Goal: Task Accomplishment & Management: Complete application form

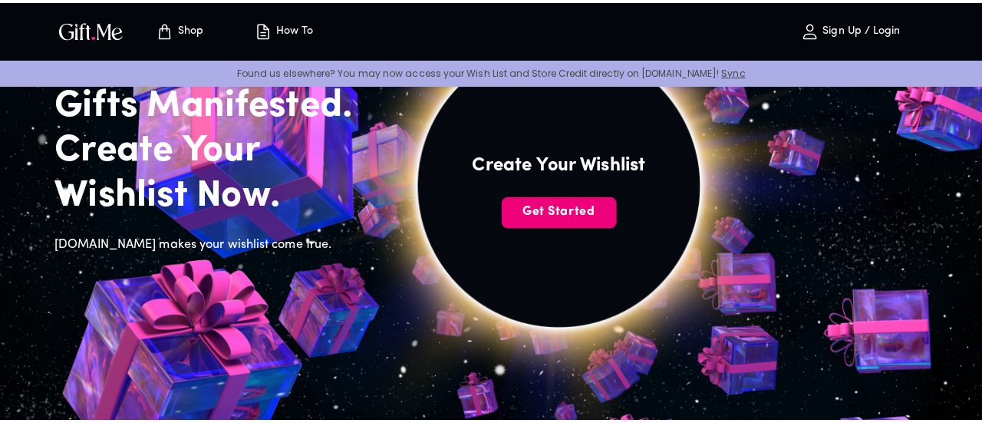
scroll to position [133, 0]
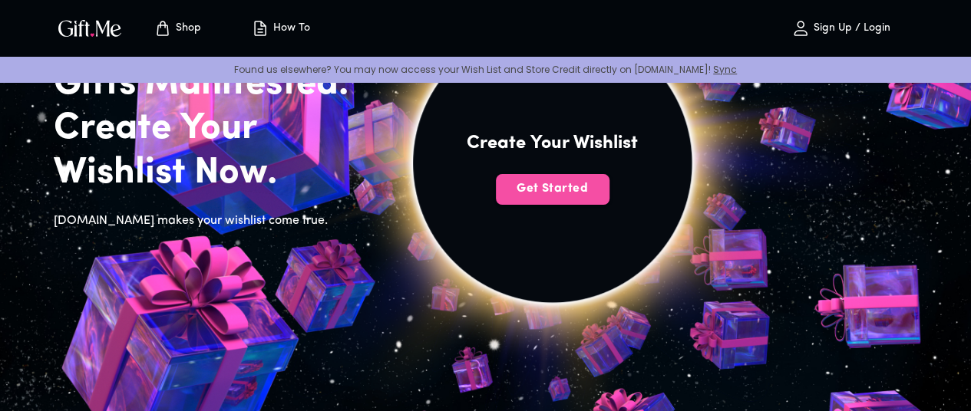
click at [478, 197] on span "Get Started" at bounding box center [553, 188] width 114 height 17
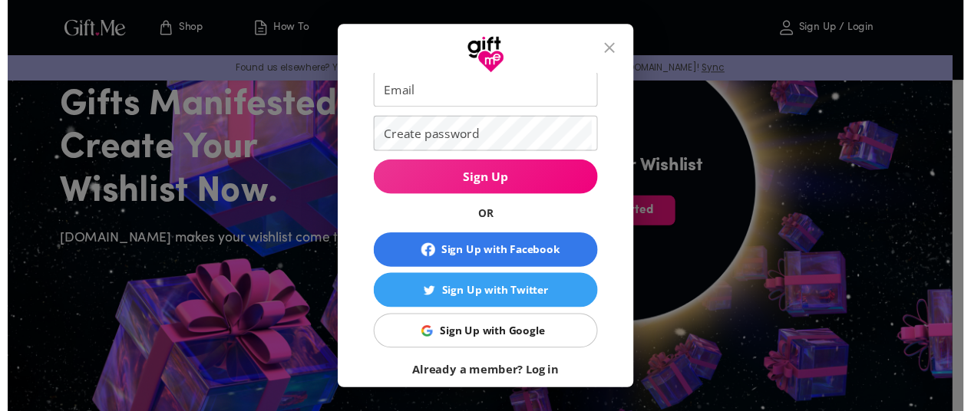
scroll to position [88, 0]
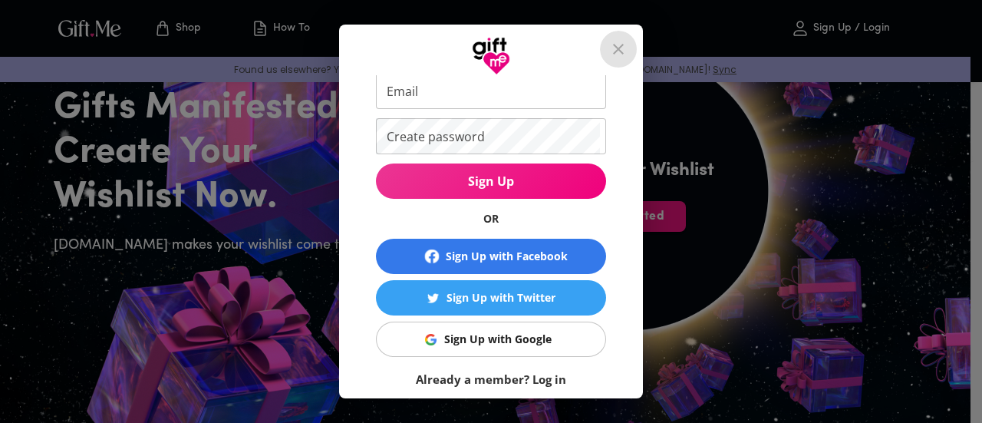
click at [478, 49] on icon "close" at bounding box center [618, 49] width 11 height 11
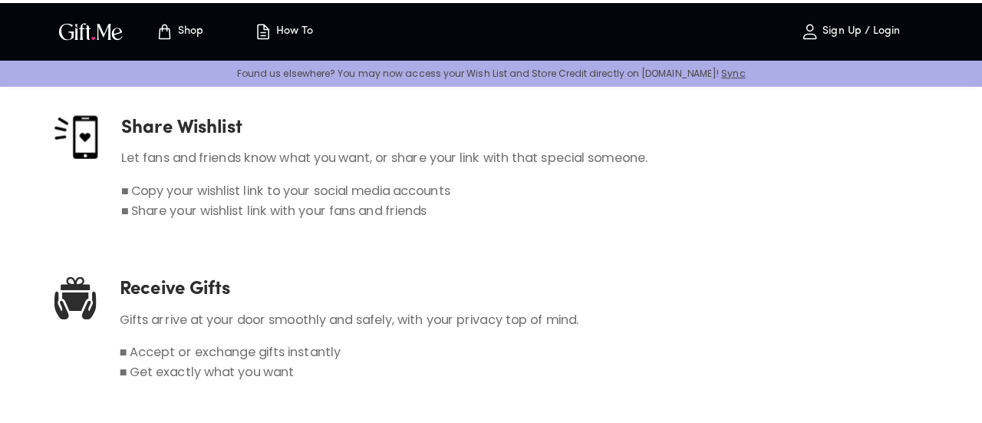
scroll to position [851, 0]
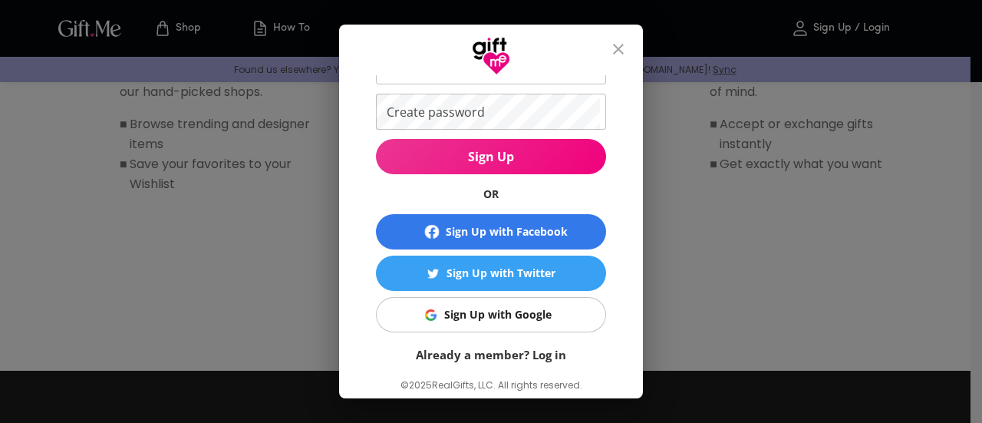
scroll to position [118, 0]
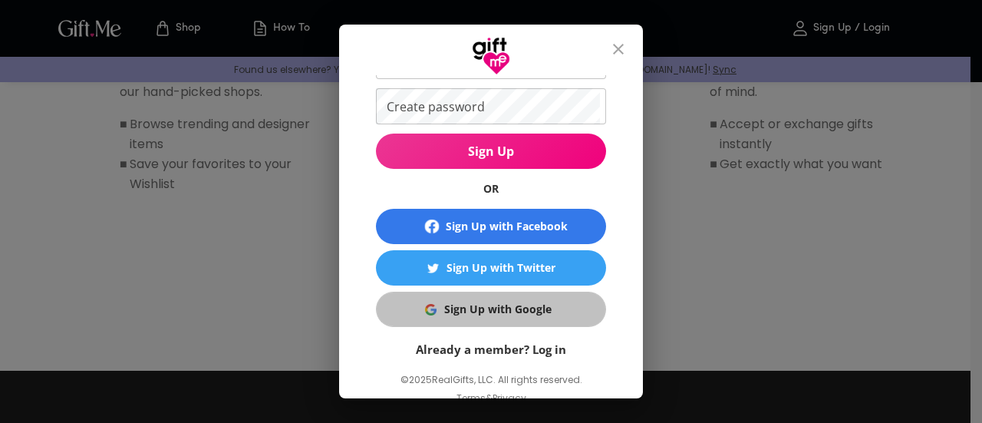
click at [478, 316] on div "Sign Up with Google" at bounding box center [497, 309] width 107 height 17
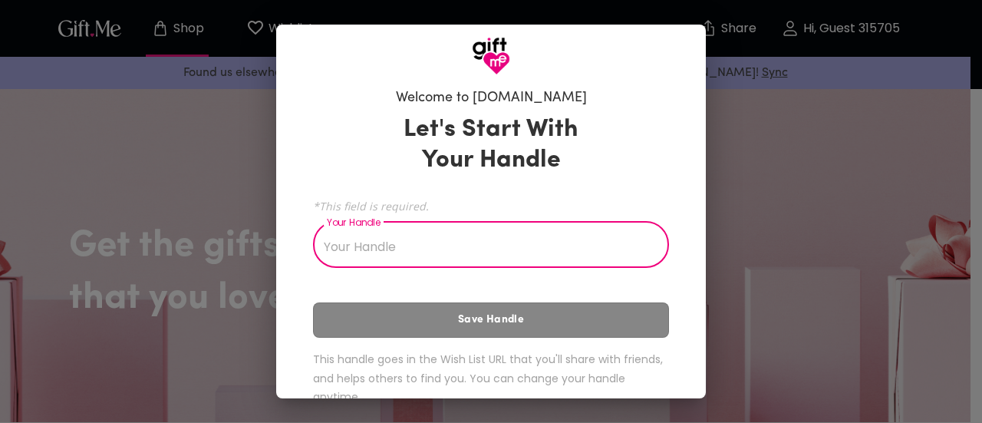
click at [394, 237] on input "Your Handle" at bounding box center [482, 246] width 339 height 43
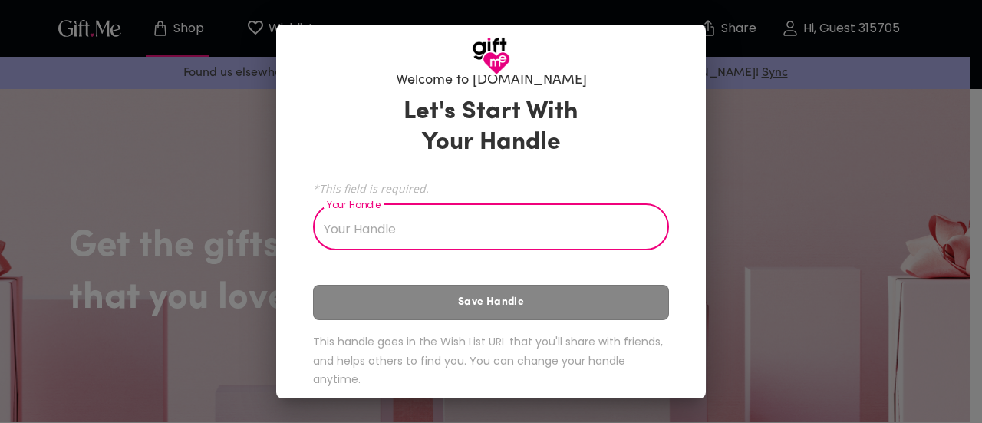
scroll to position [18, 0]
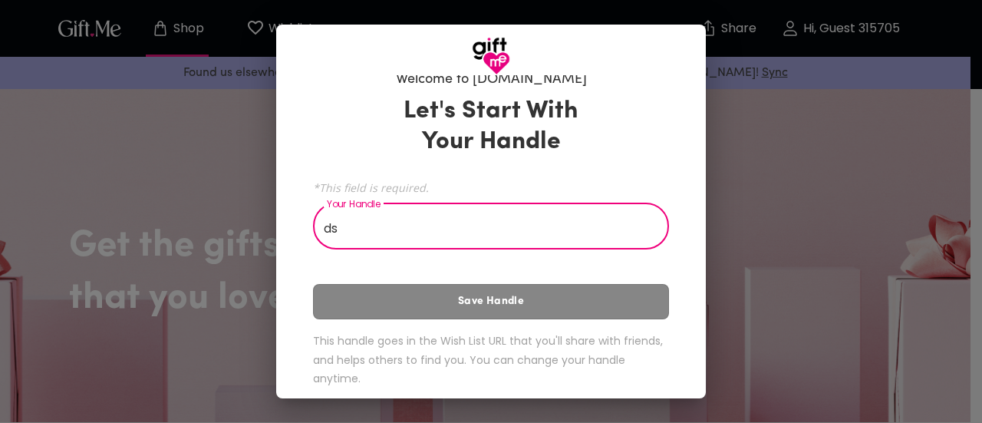
type input "d"
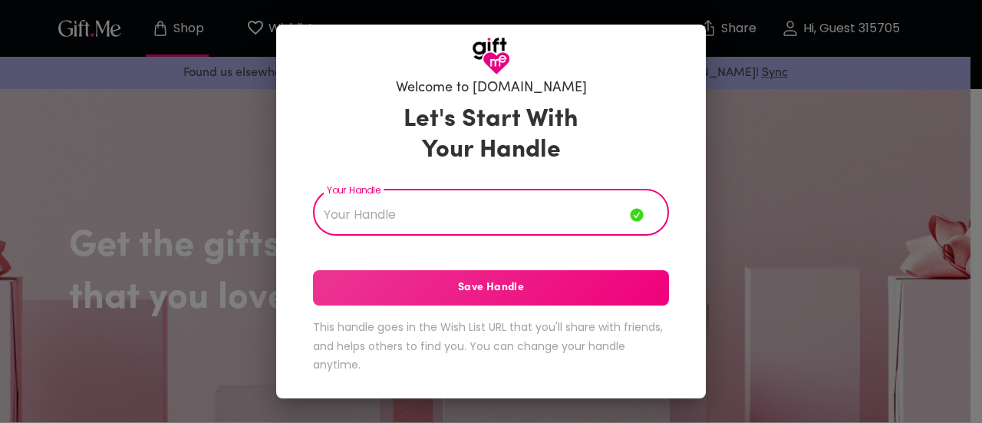
type input "a"
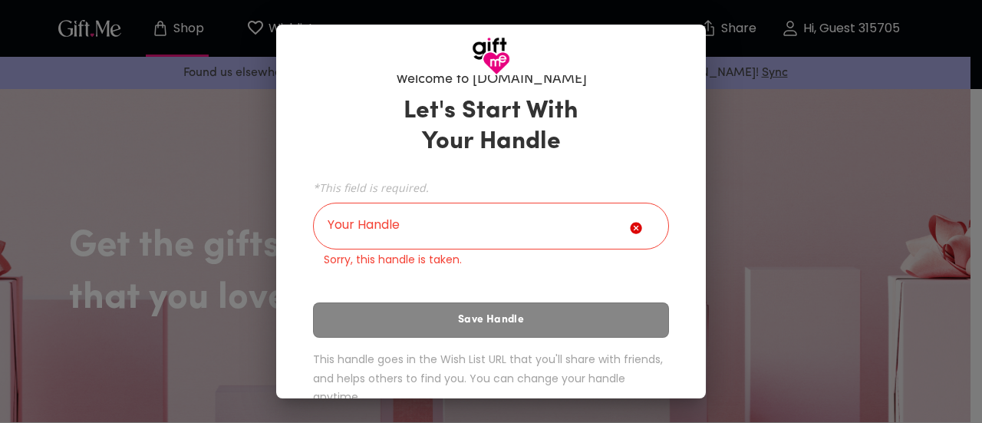
click at [832, 183] on div "Welcome to Gift.me Let's Start With Your Handle *This field is required. Your H…" at bounding box center [491, 211] width 982 height 423
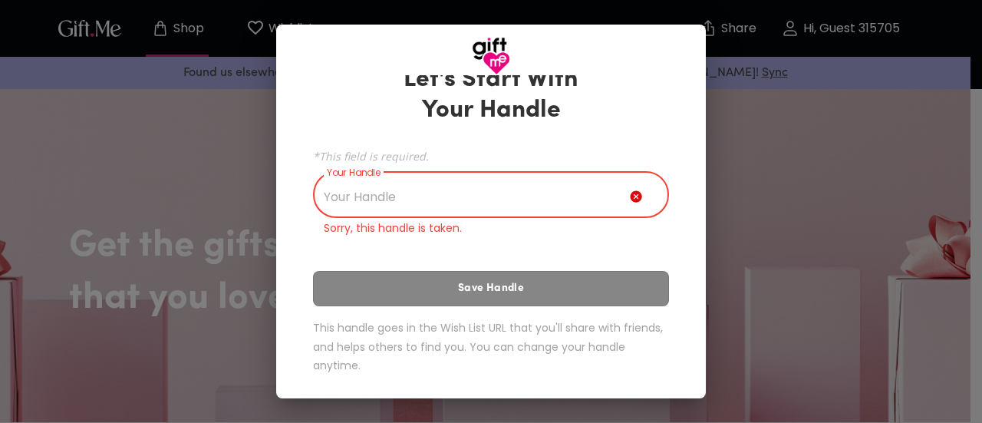
click at [464, 206] on input "Your Handle" at bounding box center [471, 196] width 317 height 43
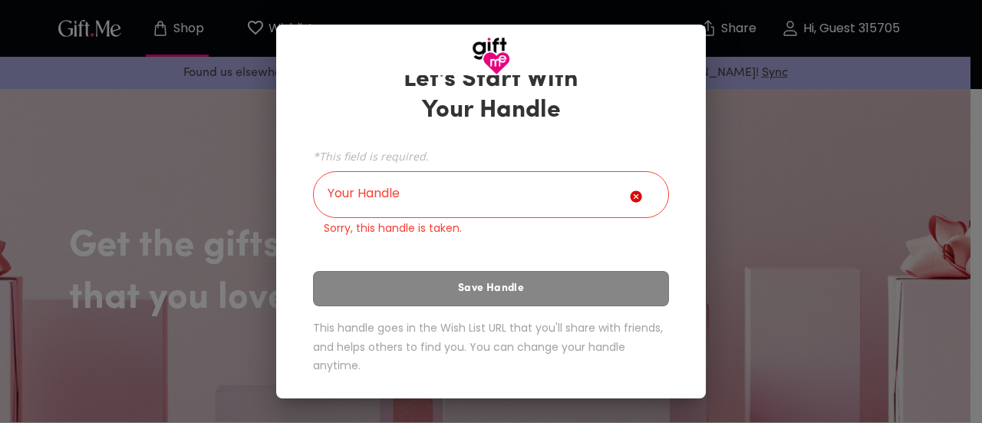
click at [810, 182] on div "Welcome to Gift.me Let's Start With Your Handle *This field is required. Your H…" at bounding box center [491, 211] width 982 height 423
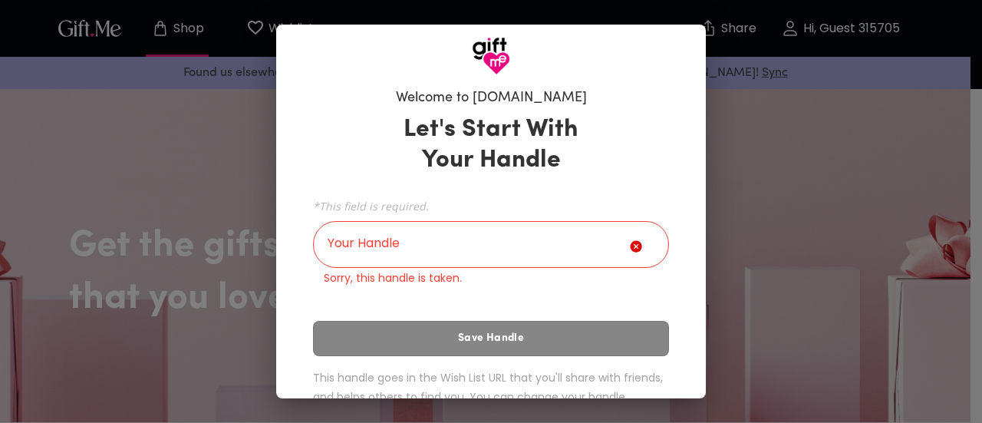
click at [491, 120] on h3 "Let's Start With Your Handle" at bounding box center [490, 144] width 213 height 61
drag, startPoint x: 288, startPoint y: 140, endPoint x: 181, endPoint y: 148, distance: 107.7
click at [181, 148] on div "Welcome to Gift.me Let's Start With Your Handle *This field is required. Your H…" at bounding box center [491, 211] width 982 height 423
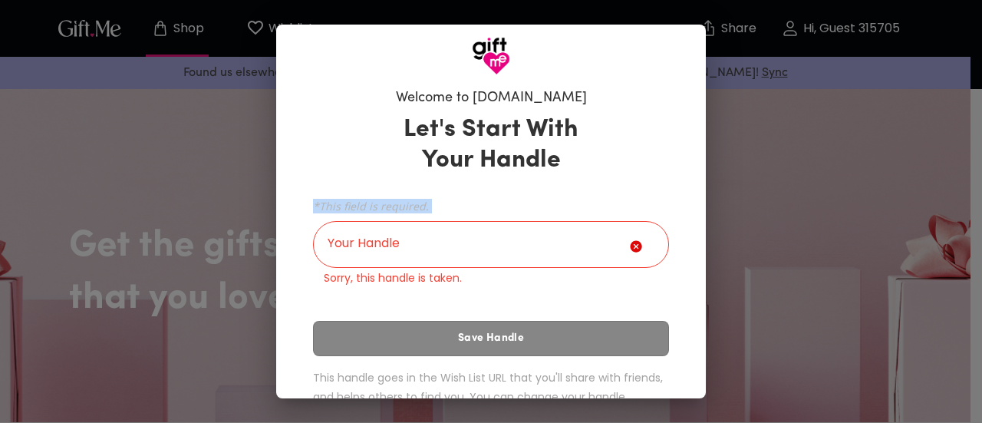
click at [181, 148] on div "Welcome to Gift.me Let's Start With Your Handle *This field is required. Your H…" at bounding box center [491, 211] width 982 height 423
drag, startPoint x: 181, startPoint y: 148, endPoint x: 453, endPoint y: 277, distance: 300.6
click at [453, 277] on div "Welcome to Gift.me Let's Start With Your Handle *This field is required. Your H…" at bounding box center [491, 211] width 982 height 423
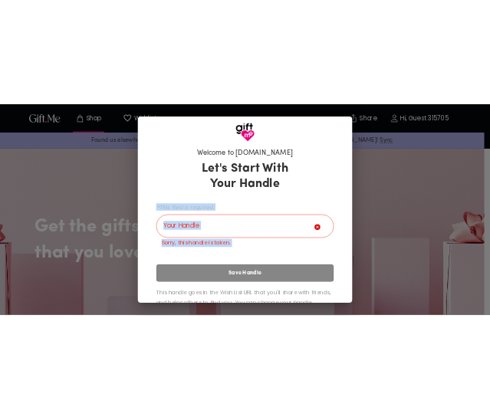
scroll to position [50, 0]
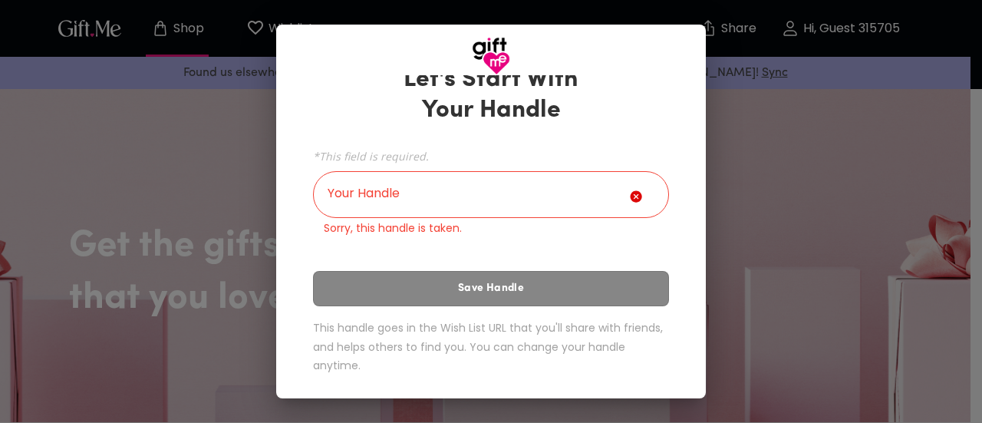
click at [494, 320] on h6 "This handle goes in the Wish List URL that you'll share with friends, and helps…" at bounding box center [491, 346] width 356 height 57
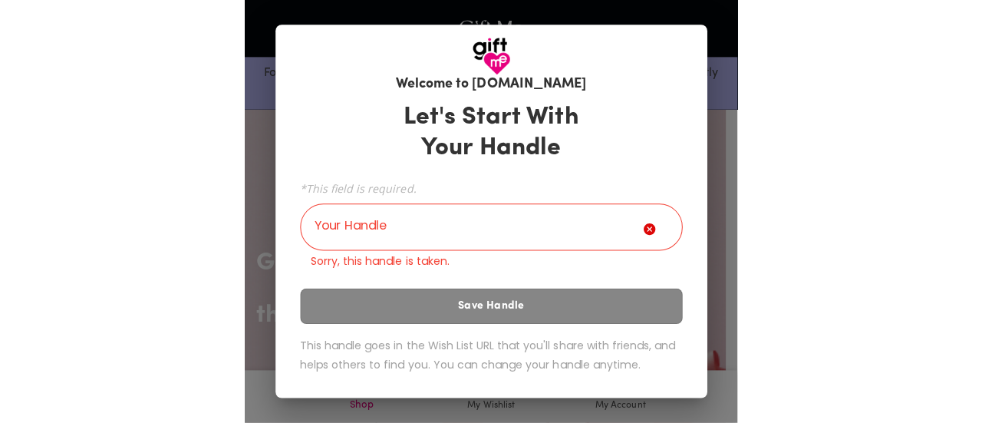
scroll to position [12, 0]
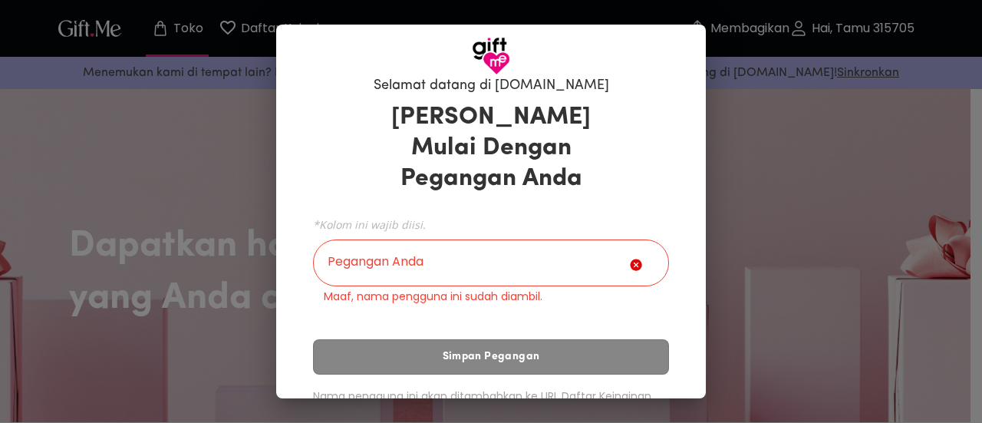
click at [646, 188] on div "Mari Kita Mulai Dengan Pegangan Anda *Kolom ini wajib diisi. Pegangan Anda Pega…" at bounding box center [491, 284] width 356 height 378
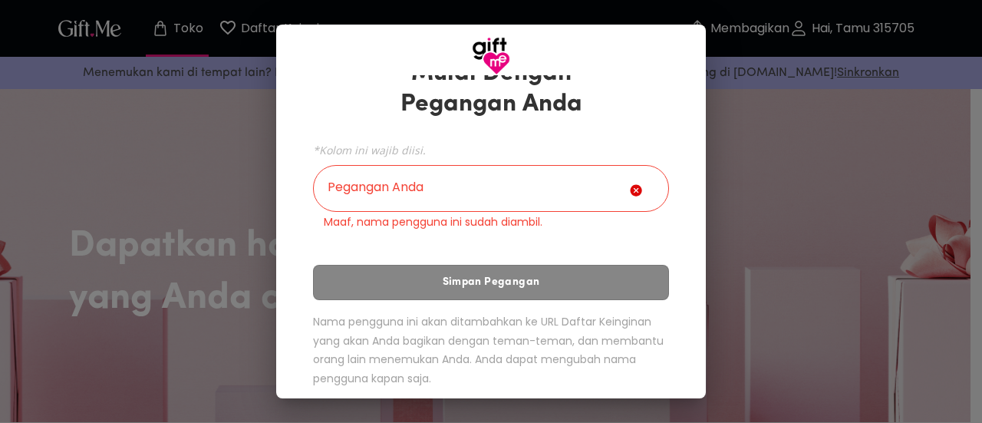
scroll to position [72, 0]
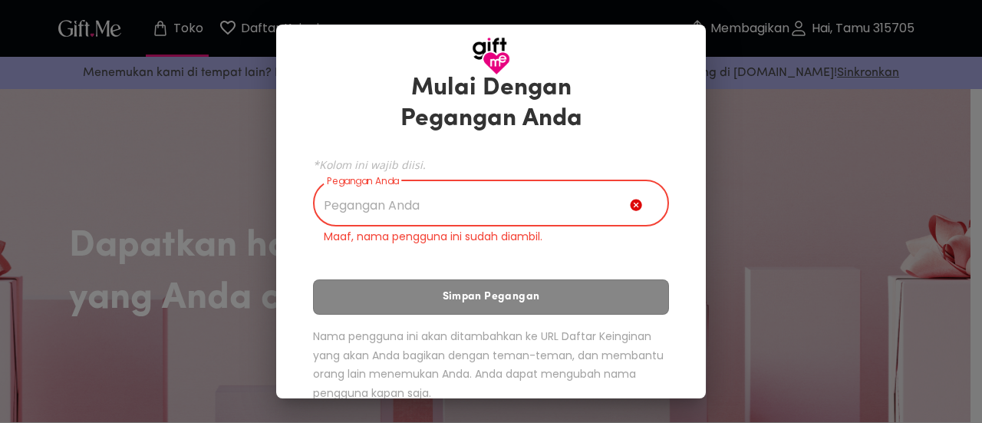
click at [432, 209] on input "Pegangan Anda" at bounding box center [471, 204] width 317 height 43
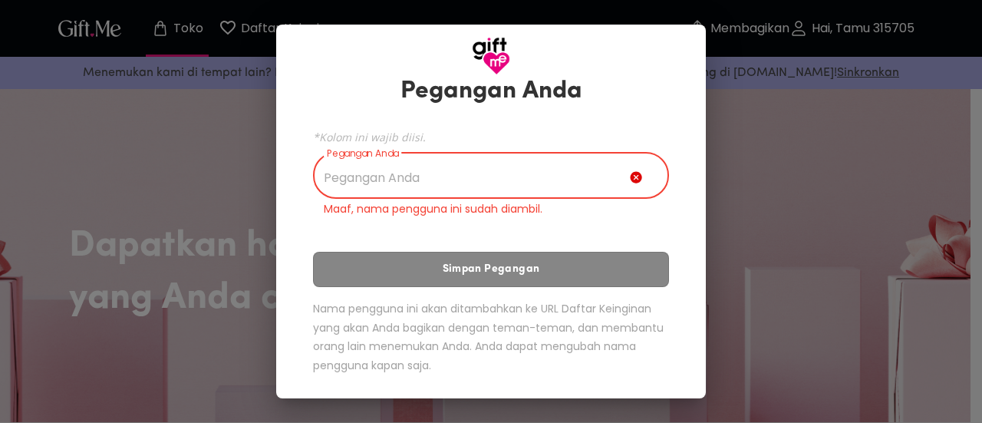
click at [465, 197] on input "Pegangan Anda" at bounding box center [471, 177] width 317 height 43
type input "s"
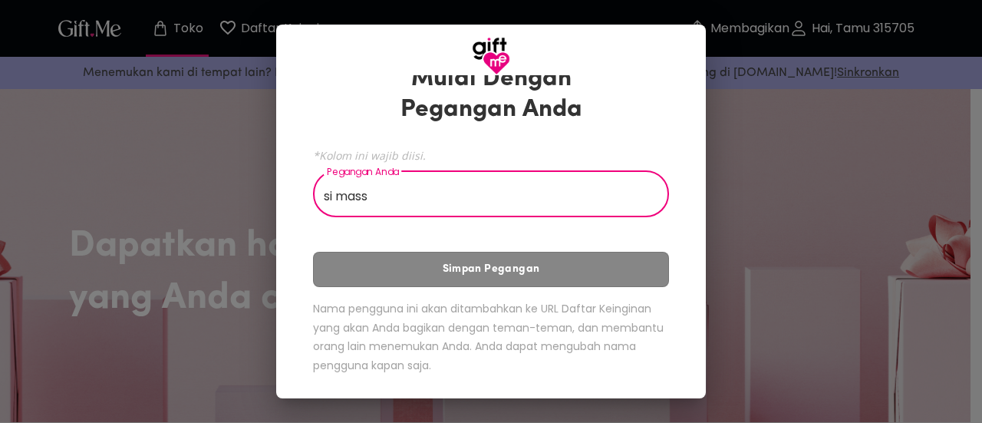
scroll to position [59, 0]
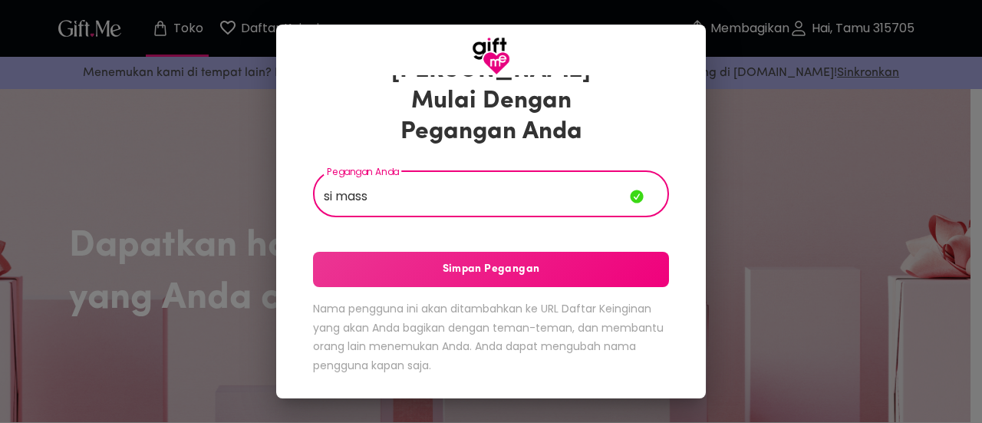
type input "si mass"
click at [496, 268] on font "Simpan Pegangan" at bounding box center [491, 269] width 97 height 12
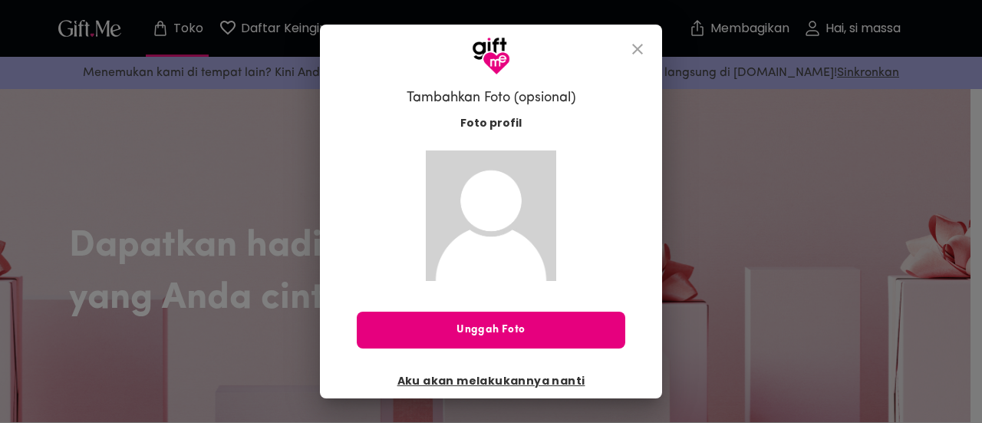
scroll to position [8, 0]
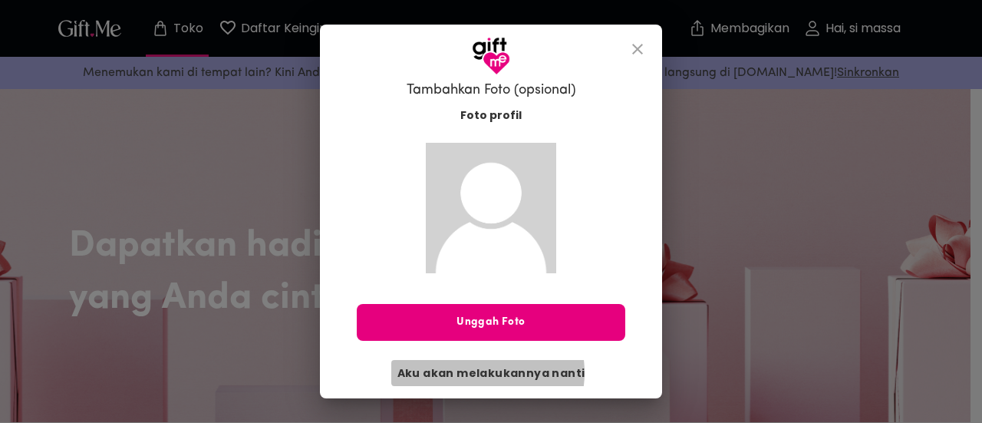
click at [479, 372] on font "Aku akan melakukannya nanti" at bounding box center [491, 372] width 188 height 15
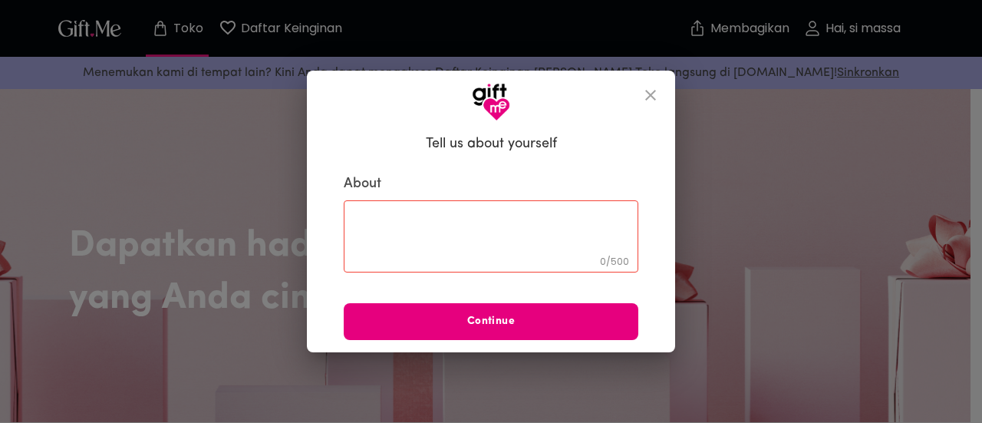
scroll to position [0, 0]
click at [460, 213] on div "0 / 500 ​" at bounding box center [491, 236] width 295 height 72
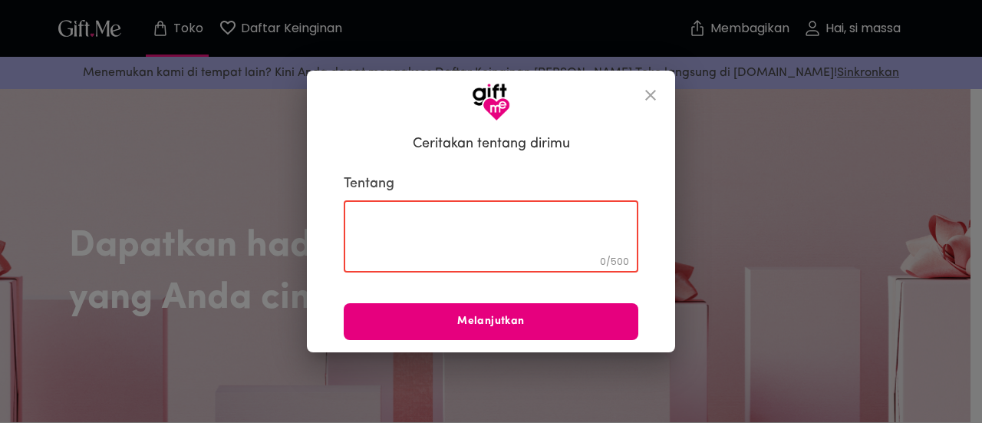
type textarea "s"
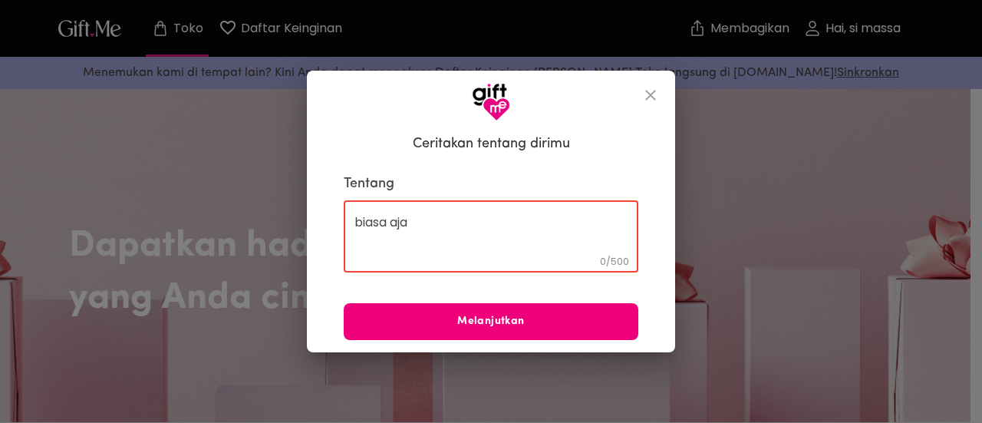
type textarea "biasa aja"
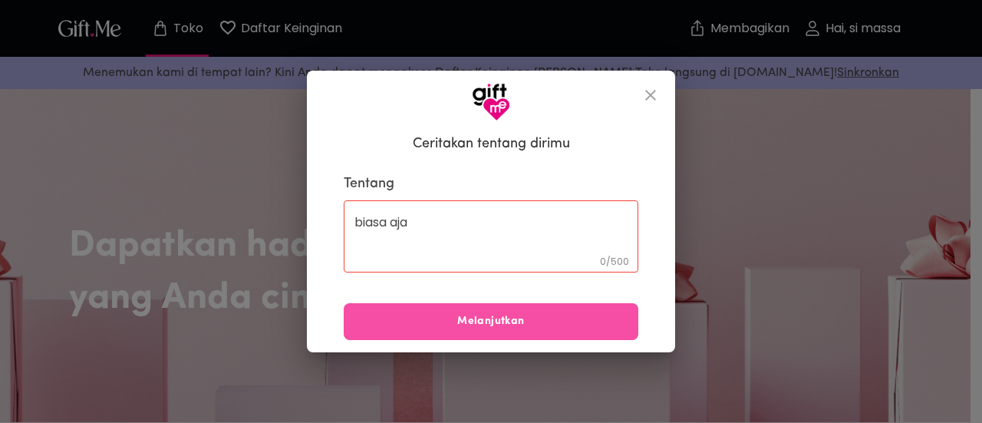
click at [511, 314] on font "Melanjutkan" at bounding box center [490, 321] width 67 height 17
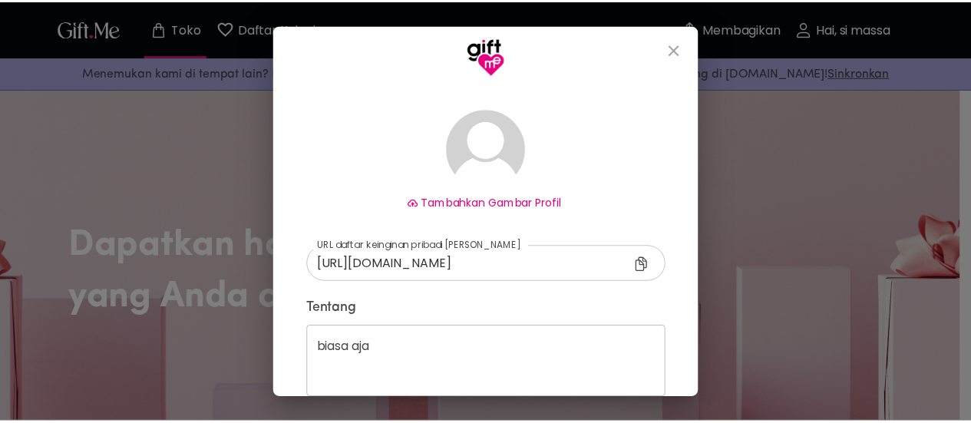
scroll to position [159, 0]
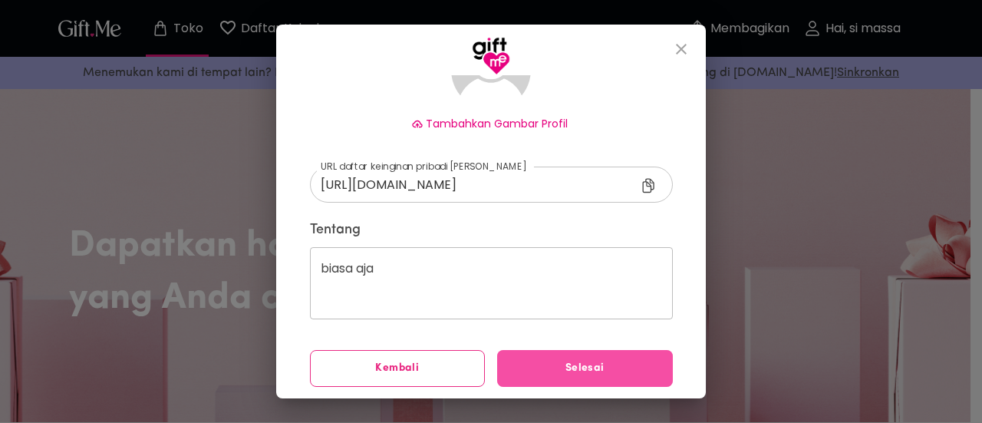
click at [554, 360] on span "Selesai" at bounding box center [585, 368] width 176 height 17
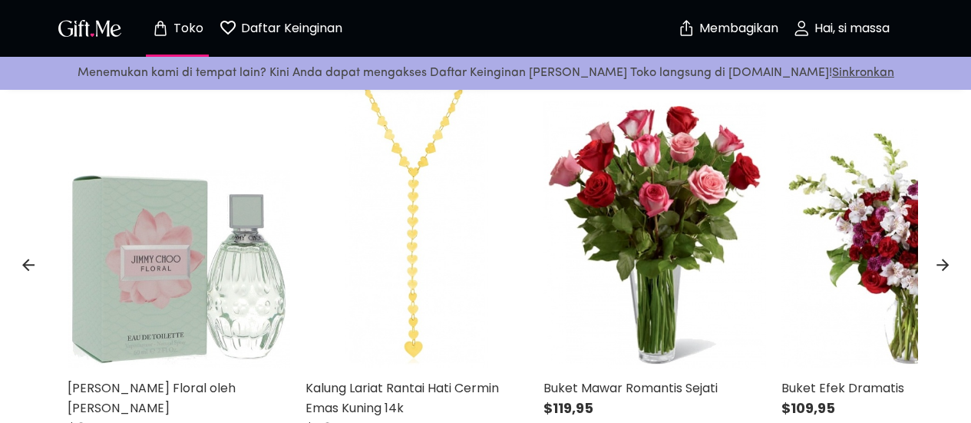
scroll to position [495, 0]
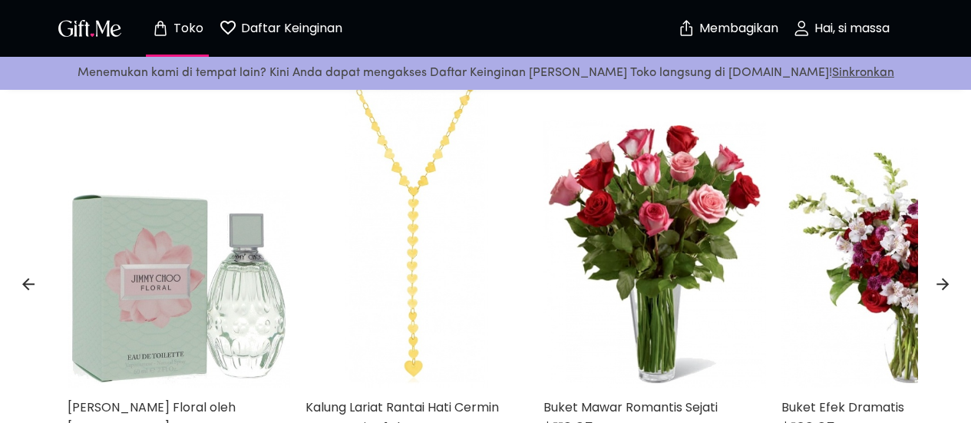
click at [280, 21] on font "Daftar Keinginan" at bounding box center [291, 28] width 101 height 18
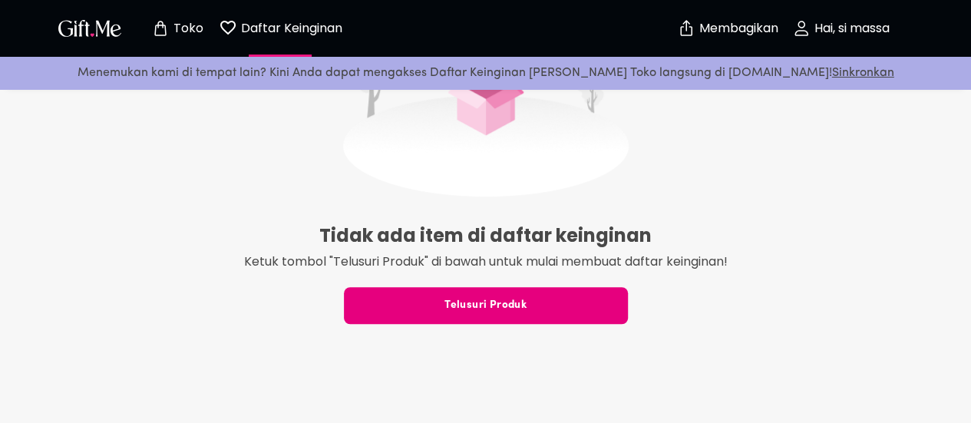
scroll to position [485, 0]
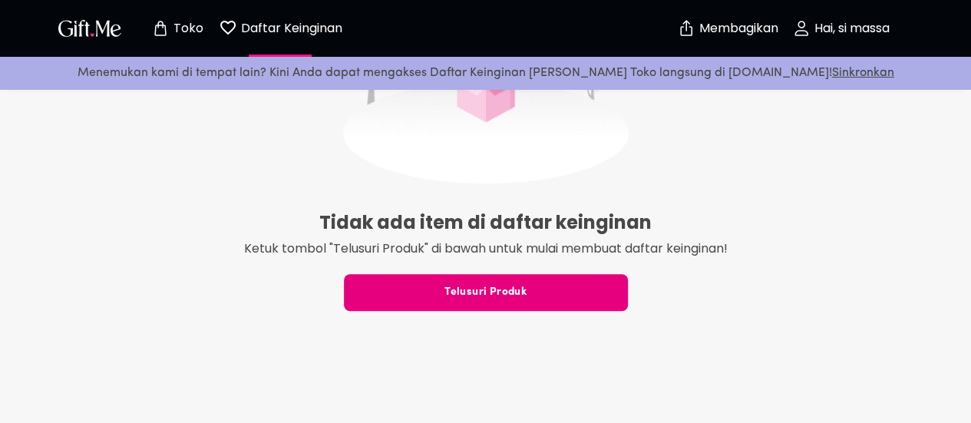
click at [845, 25] on font "Hai, si massa" at bounding box center [851, 28] width 75 height 18
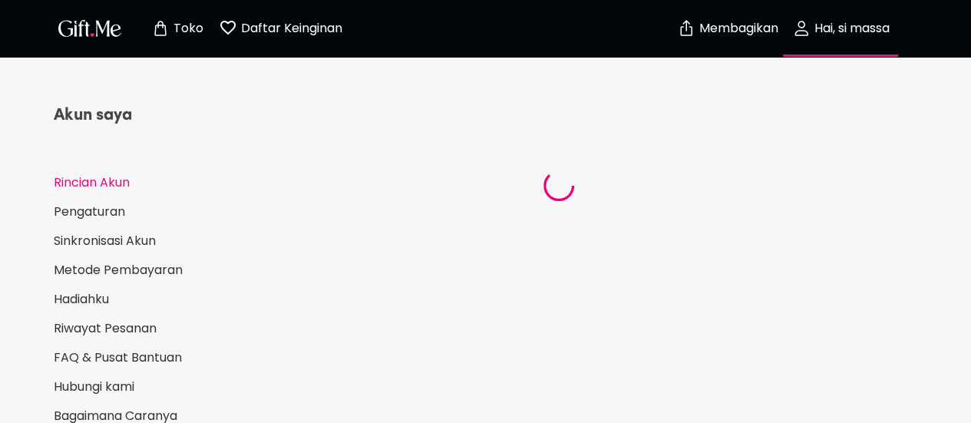
select select "US"
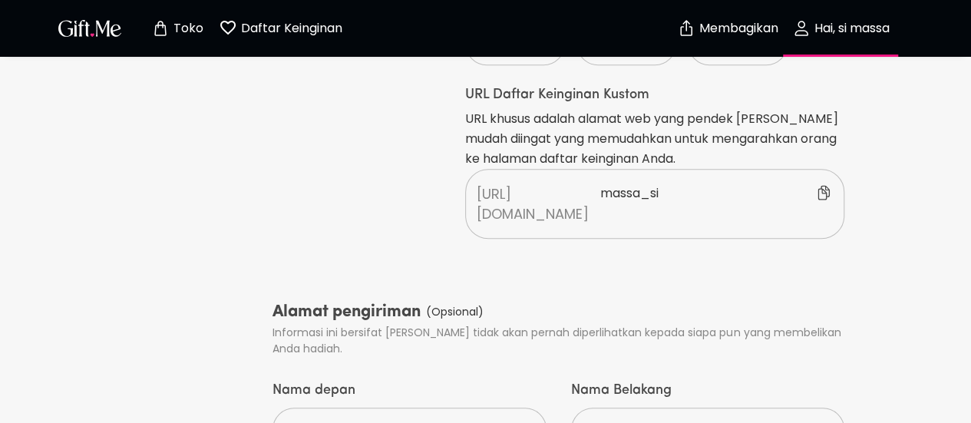
scroll to position [569, 0]
